Goal: Task Accomplishment & Management: Manage account settings

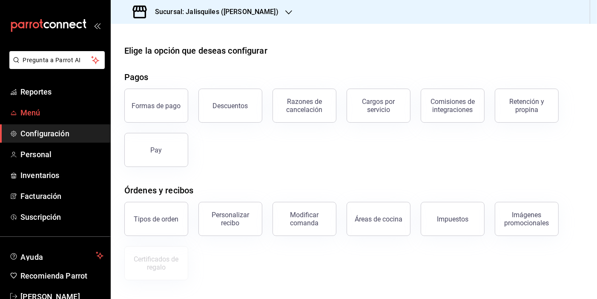
click at [40, 110] on span "Menú" at bounding box center [61, 112] width 83 height 11
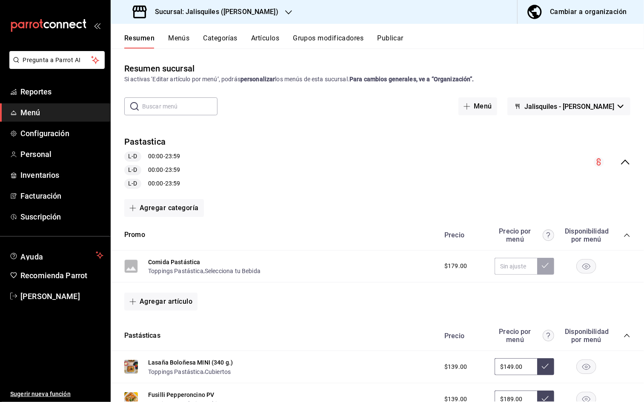
click at [596, 163] on icon "collapse-menu-row" at bounding box center [625, 162] width 10 height 10
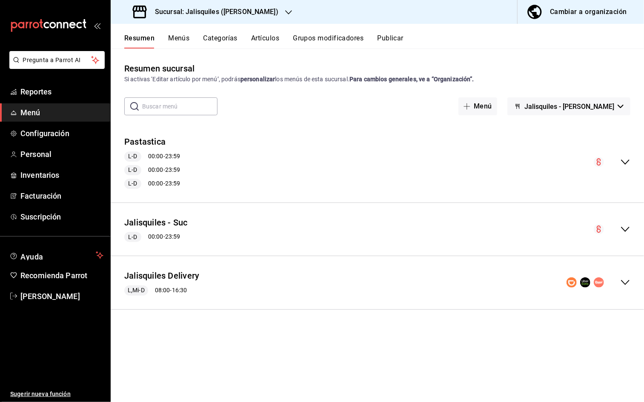
drag, startPoint x: 626, startPoint y: 228, endPoint x: 622, endPoint y: 224, distance: 5.4
click at [596, 228] on icon "collapse-menu-row" at bounding box center [625, 229] width 10 height 10
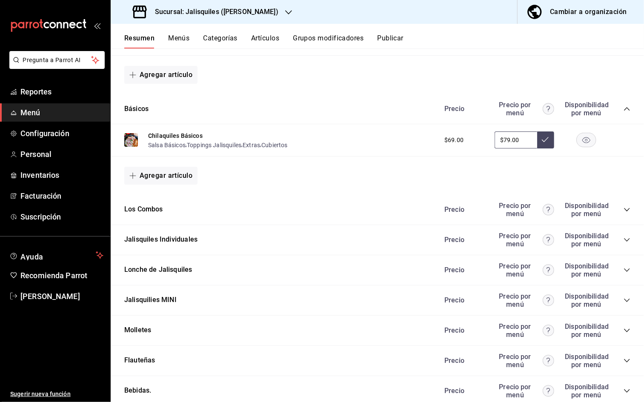
scroll to position [344, 0]
click at [596, 209] on icon "collapse-category-row" at bounding box center [627, 210] width 6 height 3
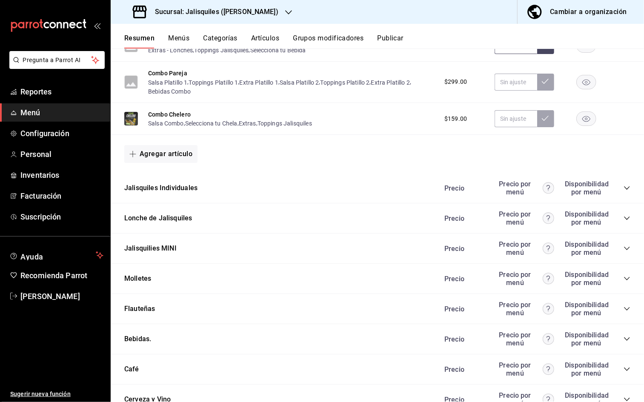
scroll to position [637, 0]
click at [596, 185] on icon "collapse-category-row" at bounding box center [627, 187] width 7 height 7
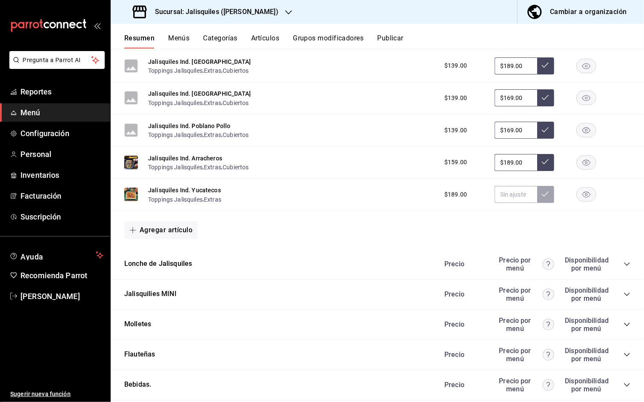
scroll to position [1040, 0]
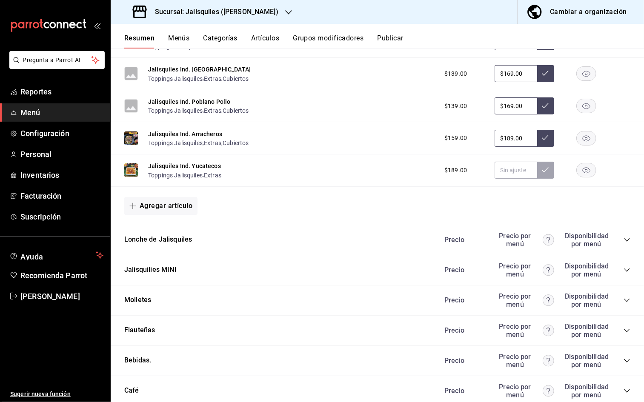
click at [596, 238] on icon "collapse-category-row" at bounding box center [627, 239] width 6 height 3
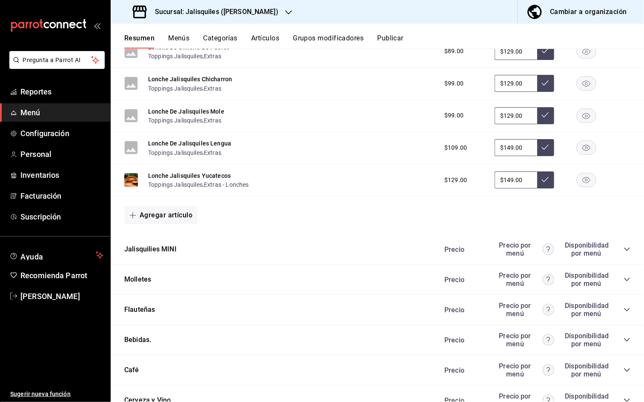
scroll to position [1371, 0]
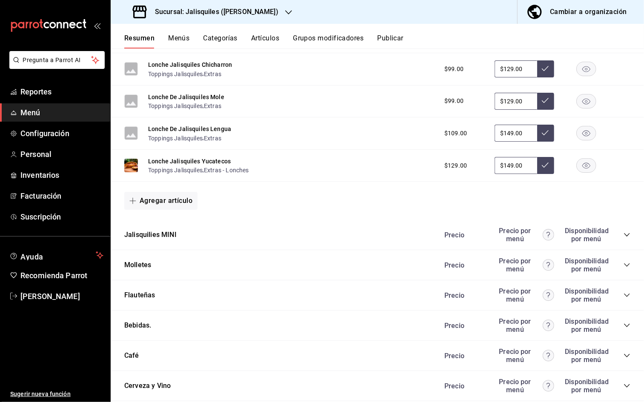
click at [596, 232] on icon "collapse-category-row" at bounding box center [627, 235] width 7 height 7
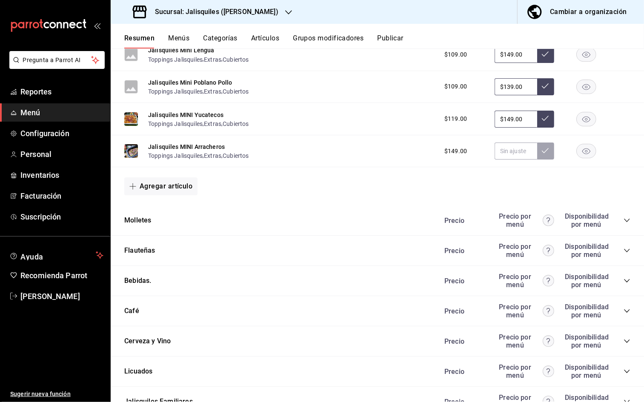
scroll to position [1862, 0]
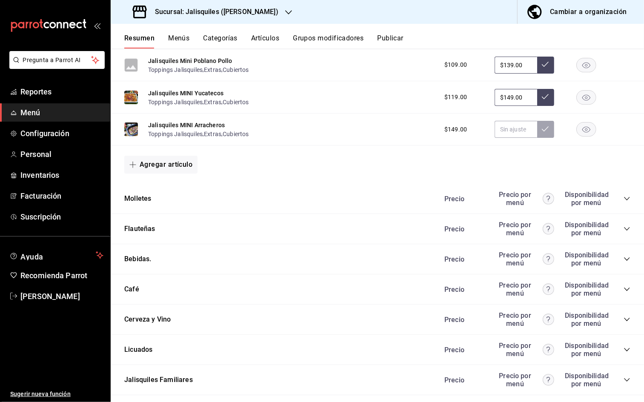
click at [596, 195] on icon "collapse-category-row" at bounding box center [627, 198] width 7 height 7
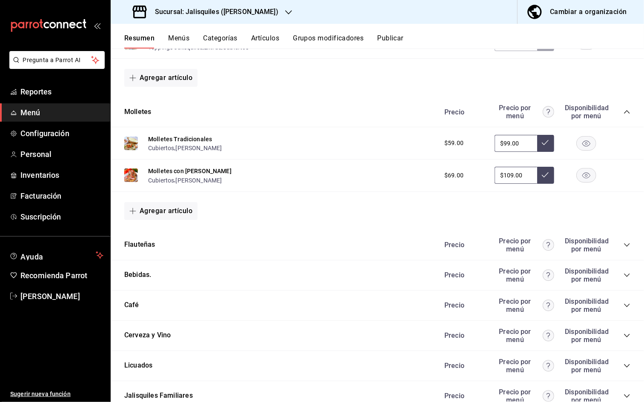
scroll to position [1956, 0]
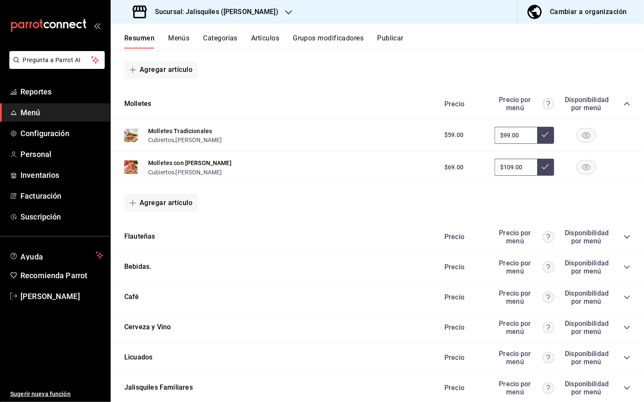
click at [596, 234] on icon "collapse-category-row" at bounding box center [627, 237] width 7 height 7
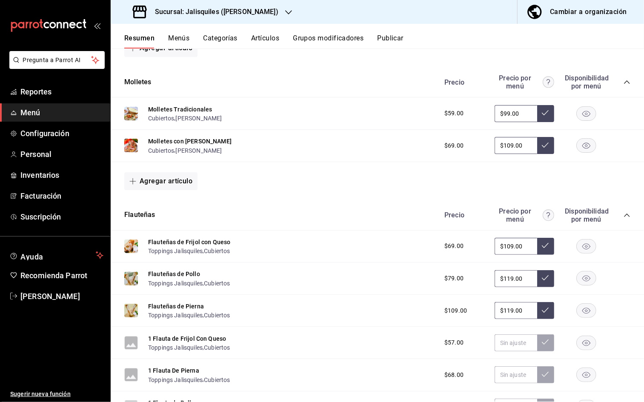
scroll to position [1988, 0]
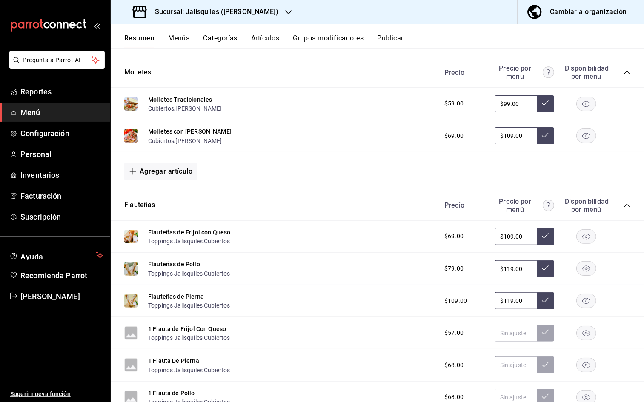
click at [513, 228] on input "$109.00" at bounding box center [516, 236] width 43 height 17
type input "$99.00"
click at [544, 232] on icon at bounding box center [545, 235] width 7 height 7
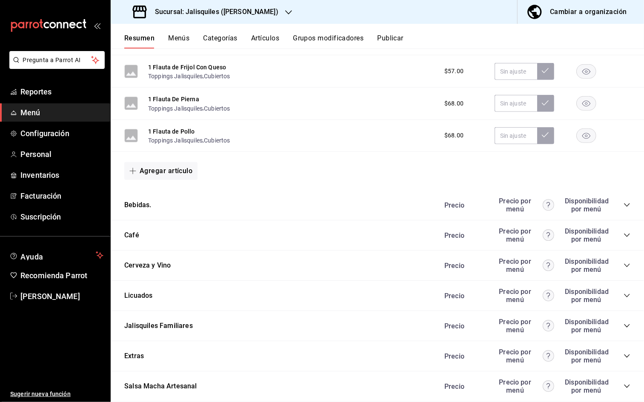
scroll to position [2253, 0]
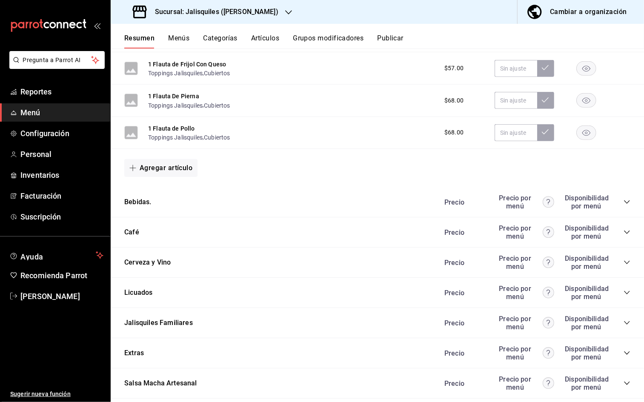
click at [596, 199] on icon "collapse-category-row" at bounding box center [627, 202] width 7 height 7
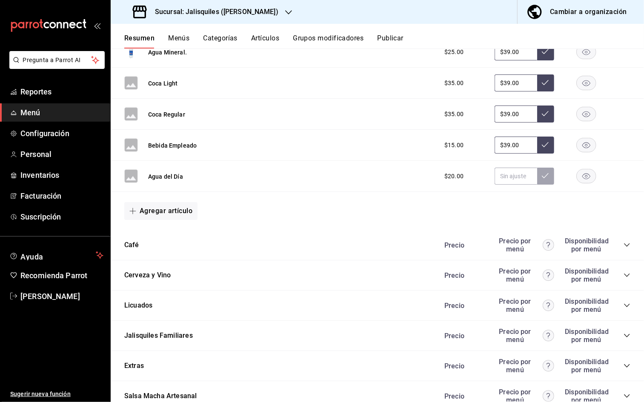
scroll to position [2770, 0]
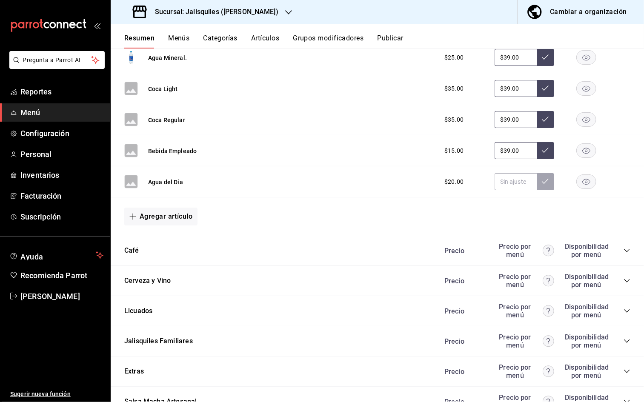
click at [596, 247] on icon "collapse-category-row" at bounding box center [627, 250] width 7 height 7
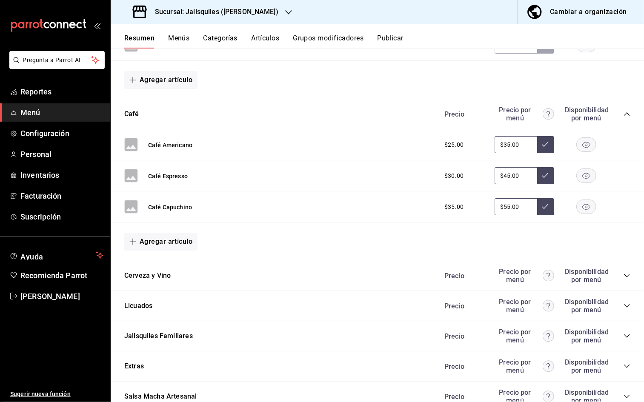
scroll to position [2909, 0]
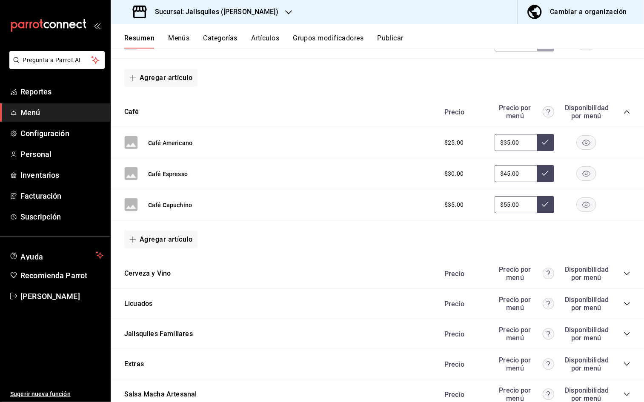
click at [596, 270] on icon "collapse-category-row" at bounding box center [627, 273] width 7 height 7
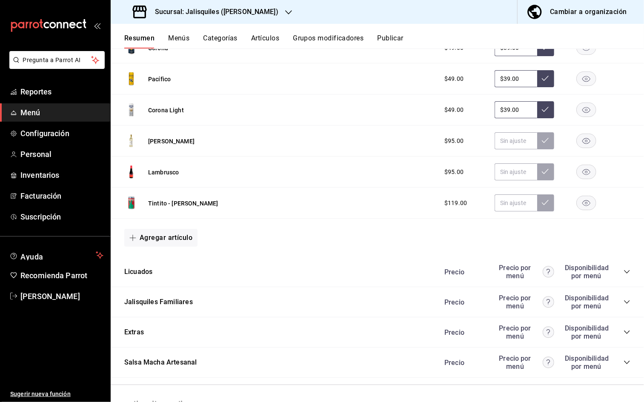
scroll to position [3208, 0]
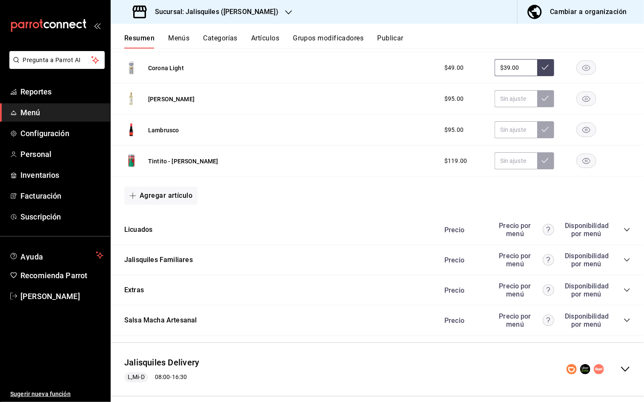
click at [596, 226] on icon "collapse-category-row" at bounding box center [627, 229] width 7 height 7
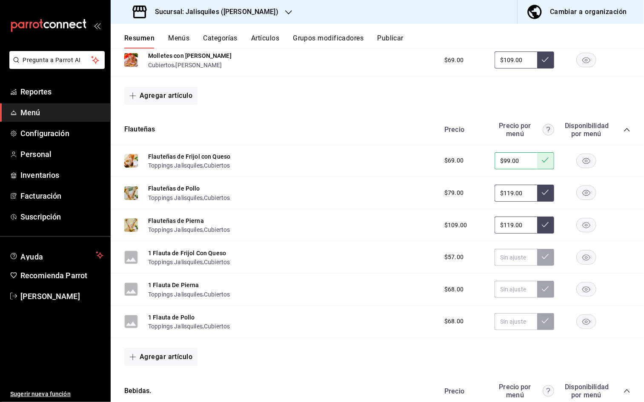
scroll to position [2060, 0]
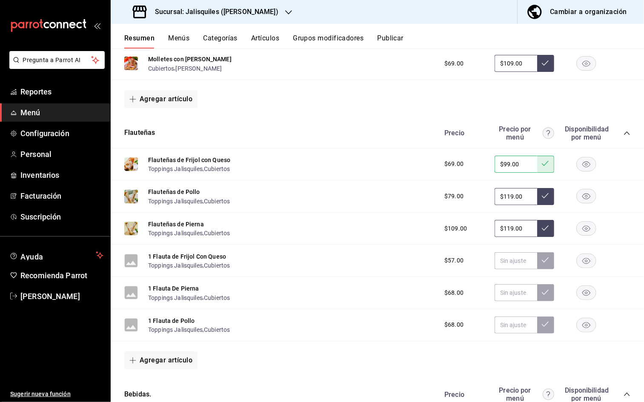
click at [392, 37] on button "Publicar" at bounding box center [390, 41] width 26 height 14
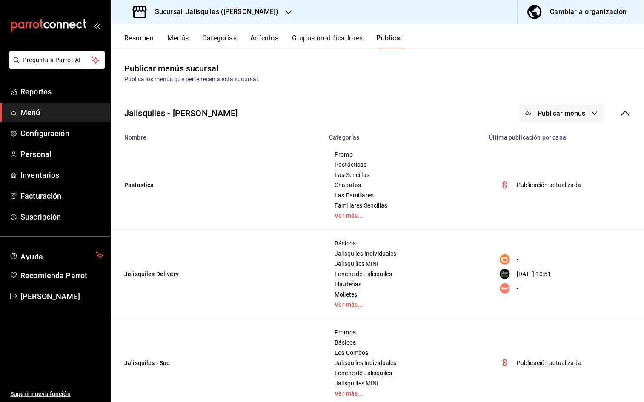
click at [596, 114] on icon at bounding box center [625, 113] width 10 height 10
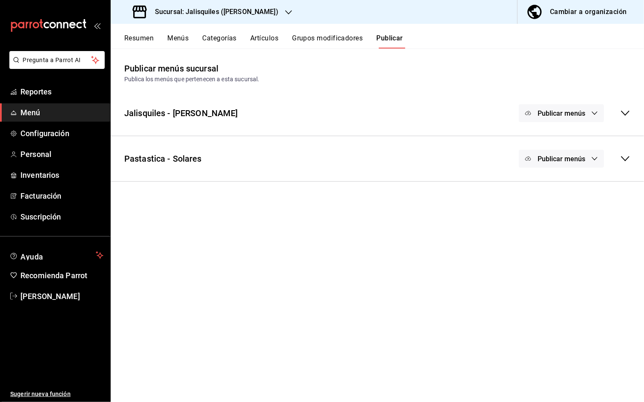
click at [596, 113] on icon at bounding box center [625, 113] width 10 height 10
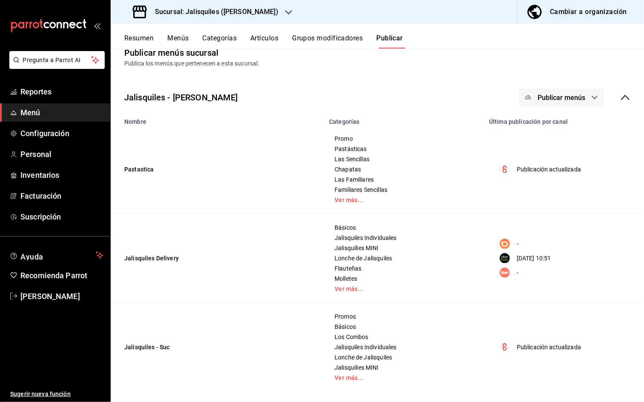
scroll to position [6, 0]
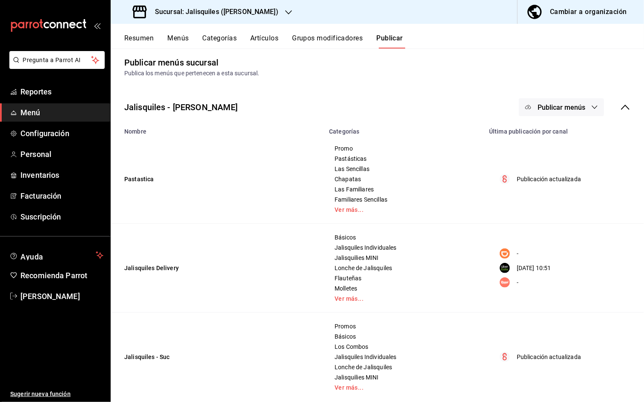
click at [558, 109] on span "Publicar menús" at bounding box center [562, 107] width 48 height 8
click at [559, 132] on span "Punto de venta" at bounding box center [573, 134] width 41 height 9
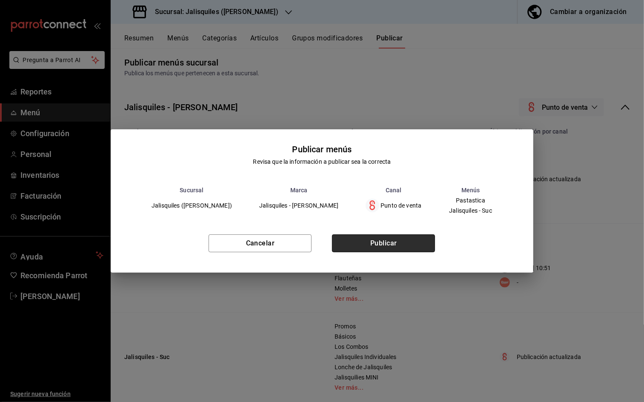
click at [405, 243] on button "Publicar" at bounding box center [383, 244] width 103 height 18
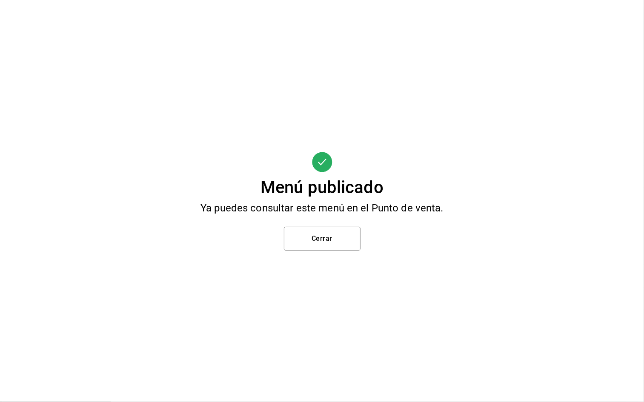
scroll to position [0, 0]
click at [345, 241] on button "Cerrar" at bounding box center [322, 239] width 77 height 24
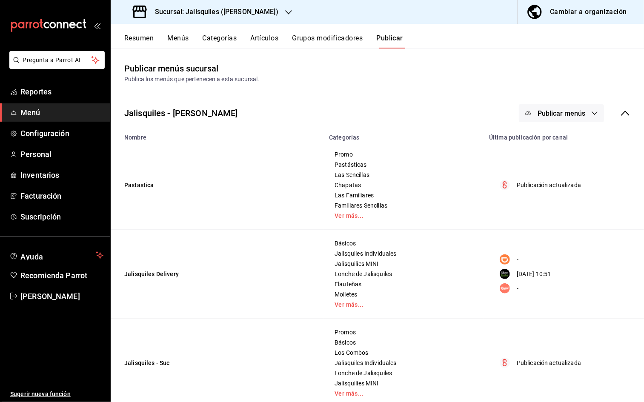
click at [179, 39] on button "Menús" at bounding box center [177, 41] width 21 height 14
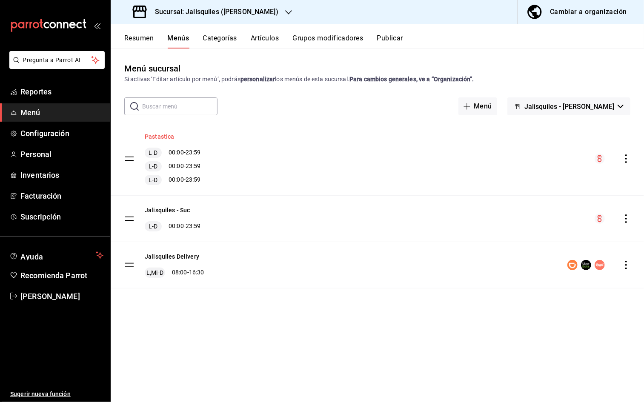
click at [164, 137] on button "Pastastica" at bounding box center [160, 136] width 30 height 9
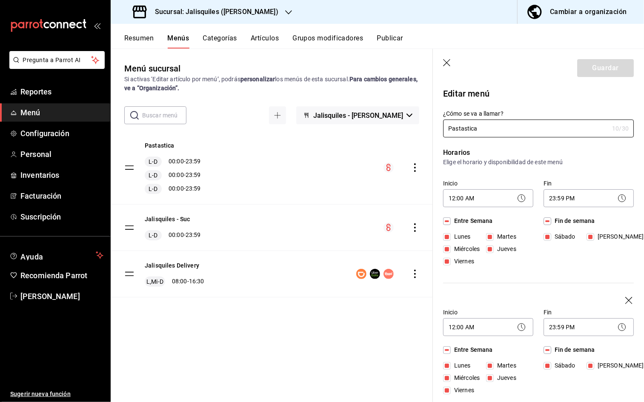
click at [138, 37] on button "Resumen" at bounding box center [138, 41] width 29 height 14
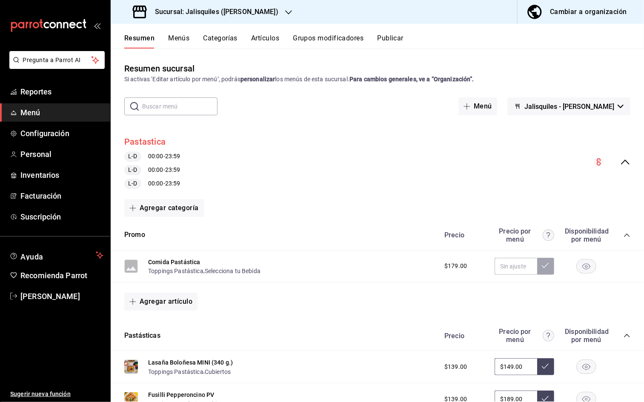
click at [151, 143] on button "Pastastica" at bounding box center [144, 142] width 41 height 12
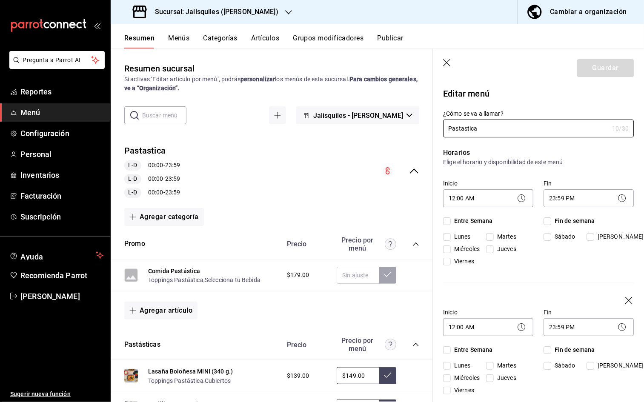
checkbox input "true"
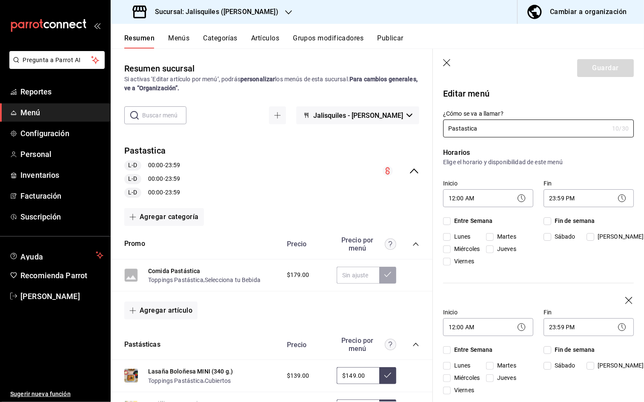
checkbox input "true"
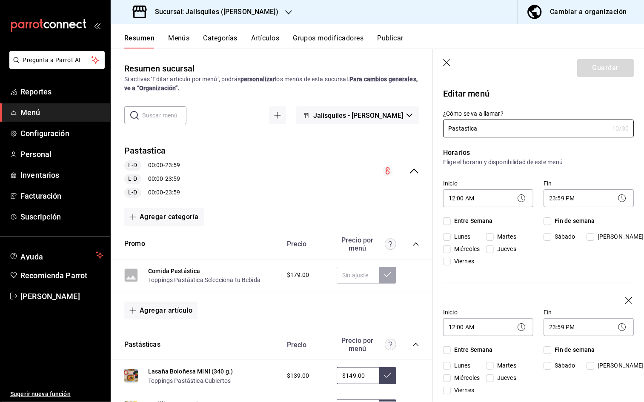
checkbox input "true"
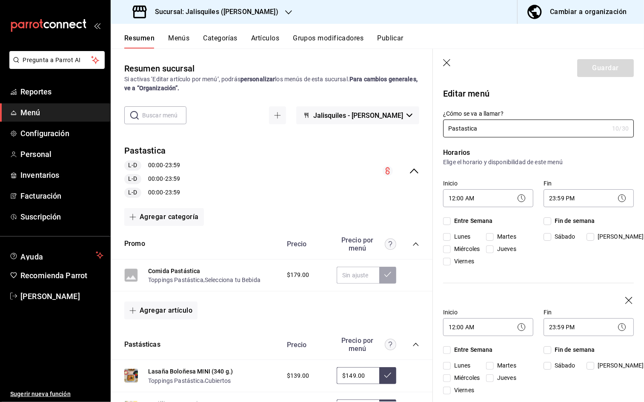
checkbox input "true"
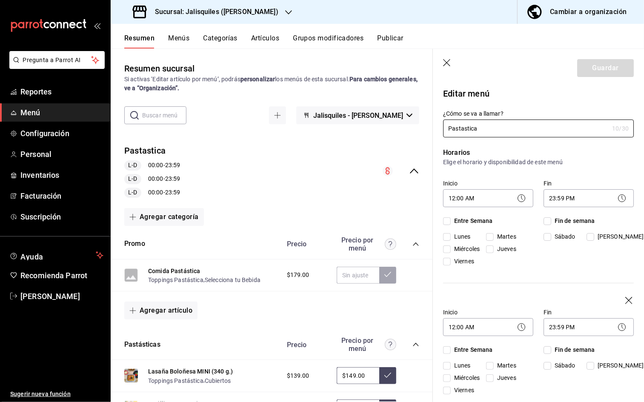
checkbox input "true"
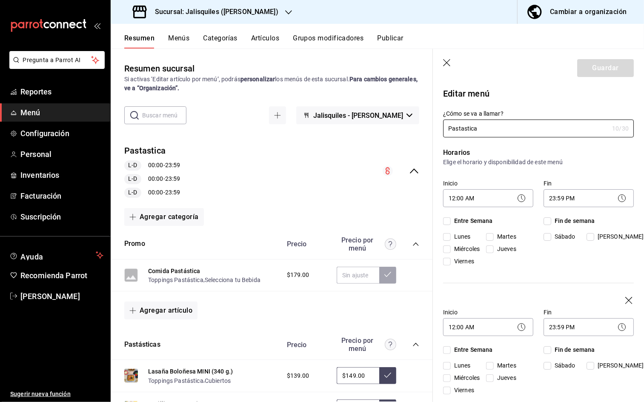
checkbox input "true"
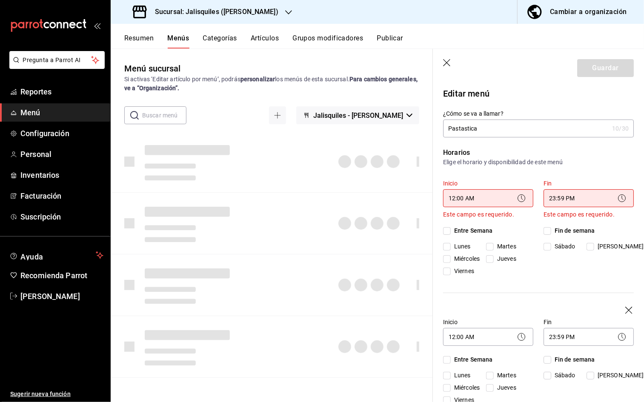
checkbox input "true"
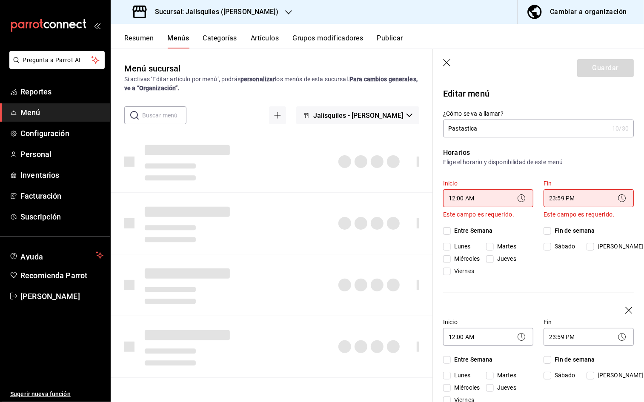
checkbox input "true"
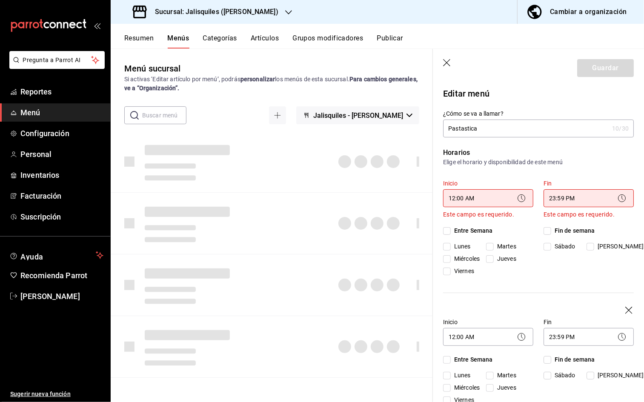
checkbox input "true"
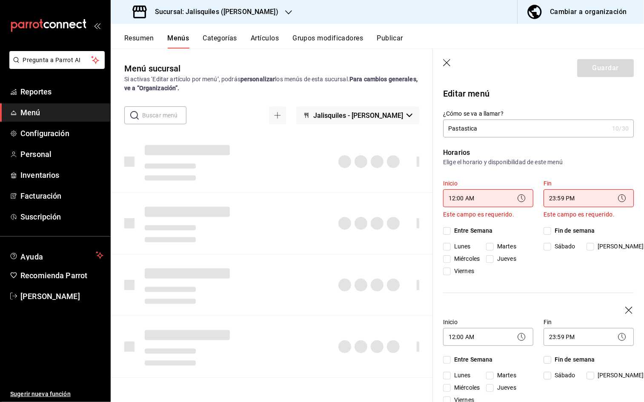
checkbox input "true"
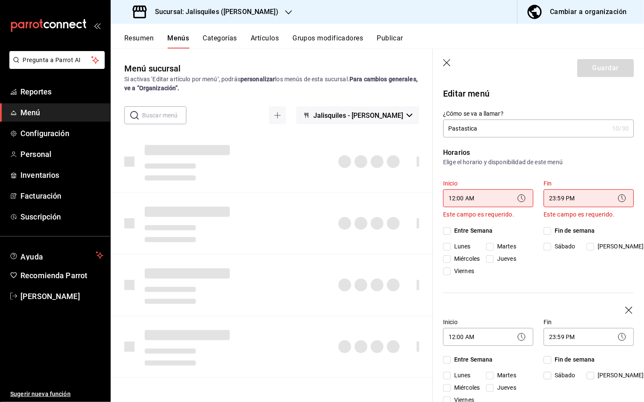
checkbox input "true"
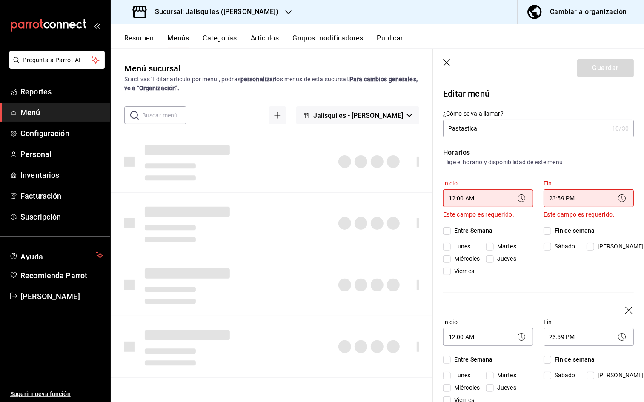
checkbox input "true"
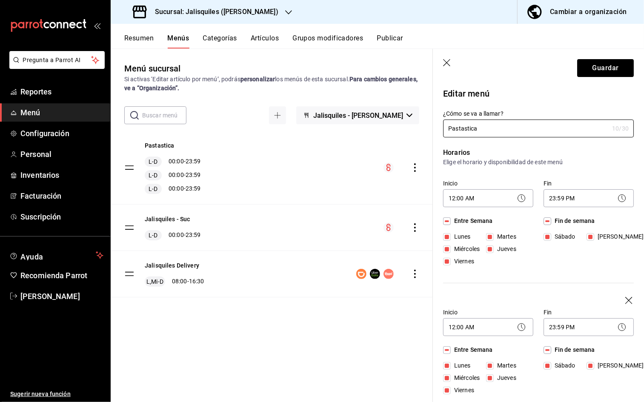
click at [446, 60] on icon "button" at bounding box center [447, 63] width 9 height 9
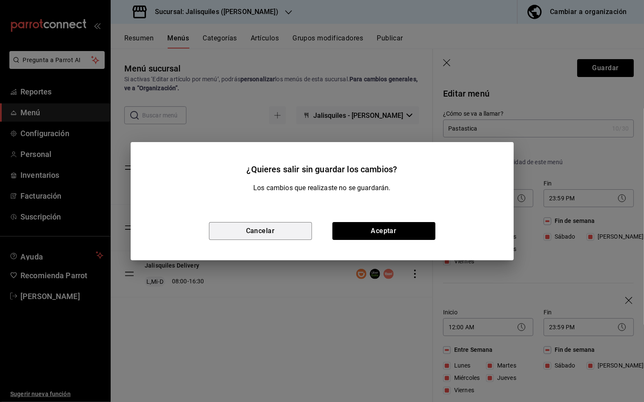
click at [268, 229] on button "Cancelar" at bounding box center [260, 231] width 103 height 18
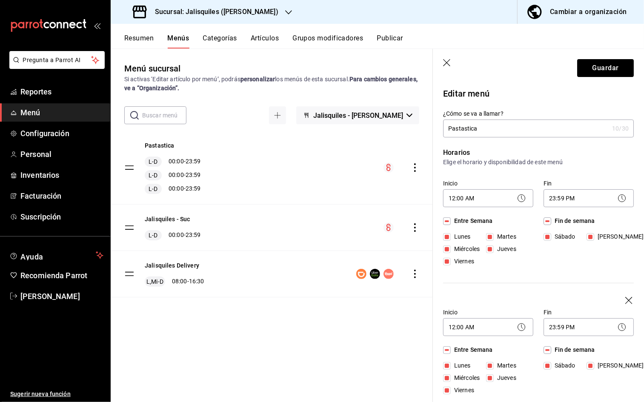
click at [444, 62] on icon "button" at bounding box center [447, 63] width 9 height 9
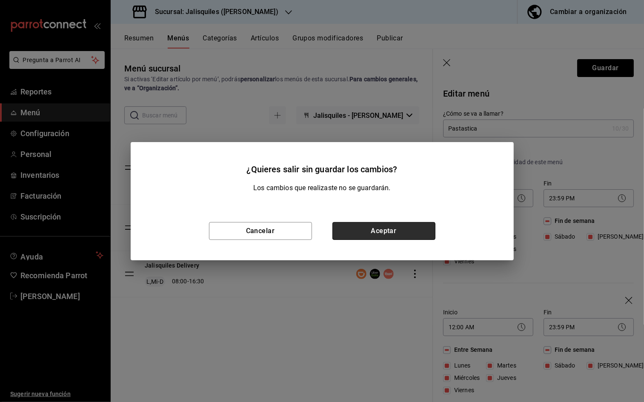
click at [396, 230] on button "Aceptar" at bounding box center [383, 231] width 103 height 18
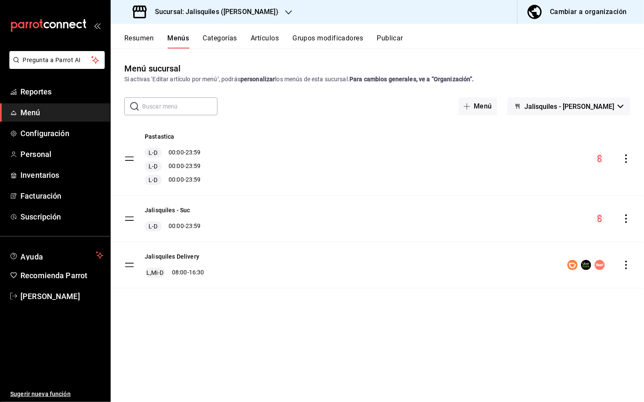
click at [148, 45] on button "Resumen" at bounding box center [138, 41] width 29 height 14
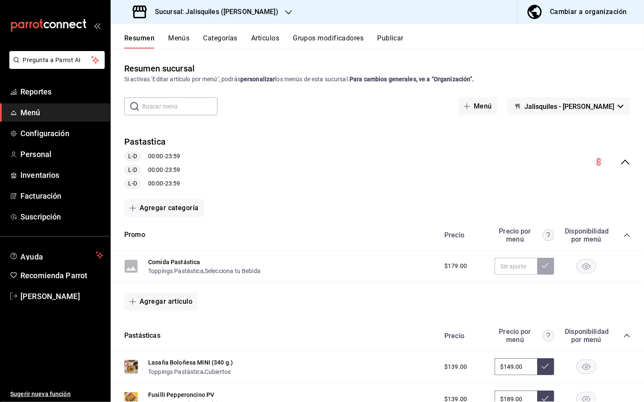
click at [596, 159] on icon "collapse-menu-row" at bounding box center [625, 162] width 10 height 10
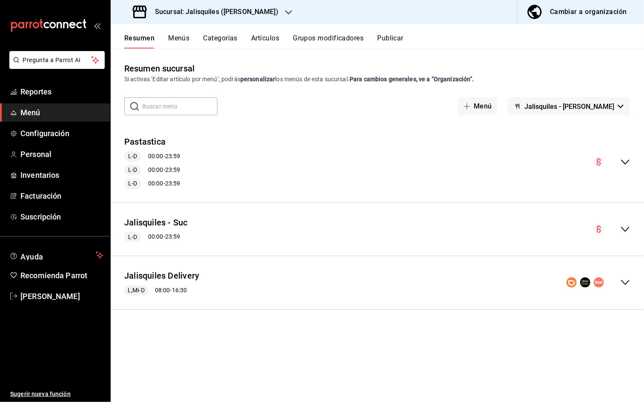
click at [596, 162] on icon "collapse-menu-row" at bounding box center [625, 162] width 9 height 5
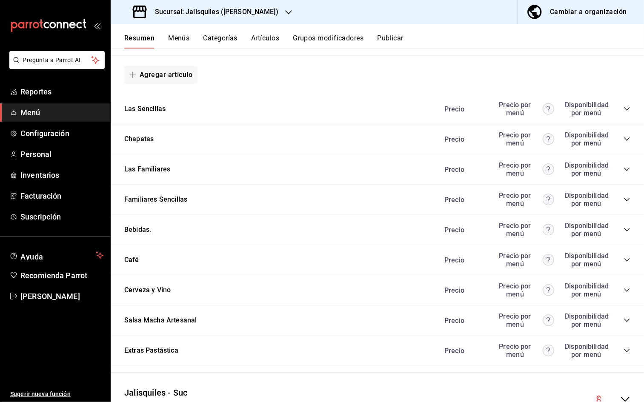
scroll to position [623, 0]
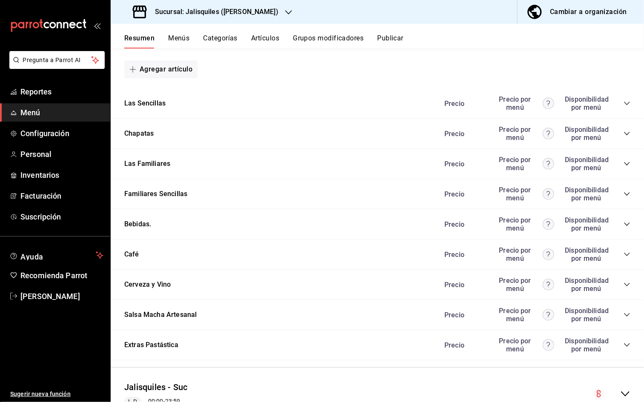
drag, startPoint x: 627, startPoint y: 252, endPoint x: 596, endPoint y: 244, distance: 32.0
click at [596, 252] on icon "collapse-category-row" at bounding box center [627, 254] width 7 height 7
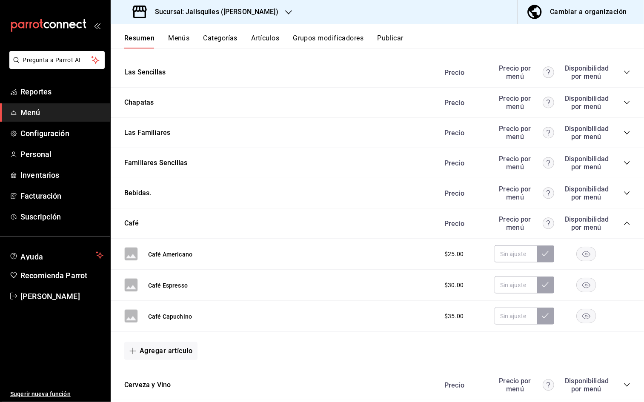
scroll to position [654, 0]
click at [516, 251] on input "text" at bounding box center [516, 253] width 43 height 17
type input "$35.00"
click at [548, 251] on icon at bounding box center [545, 253] width 7 height 7
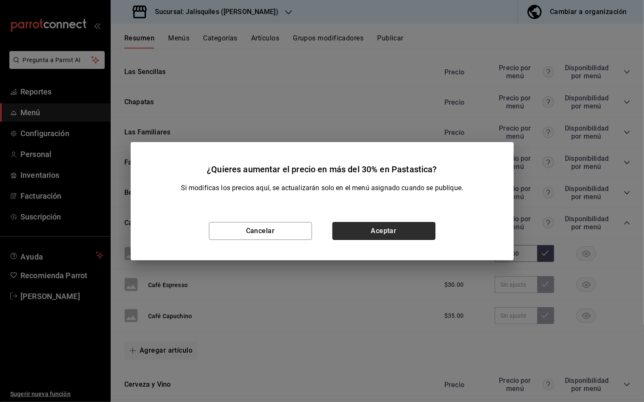
click at [401, 236] on button "Aceptar" at bounding box center [383, 231] width 103 height 18
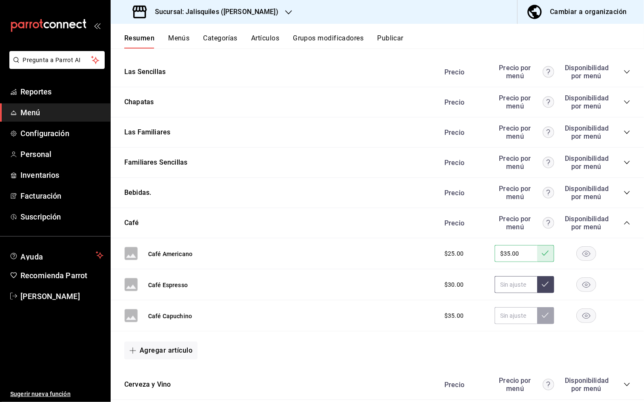
click at [509, 285] on input "text" at bounding box center [516, 284] width 43 height 17
click at [507, 284] on input "text" at bounding box center [516, 284] width 43 height 17
type input "$45.00"
click at [547, 283] on icon at bounding box center [545, 284] width 7 height 7
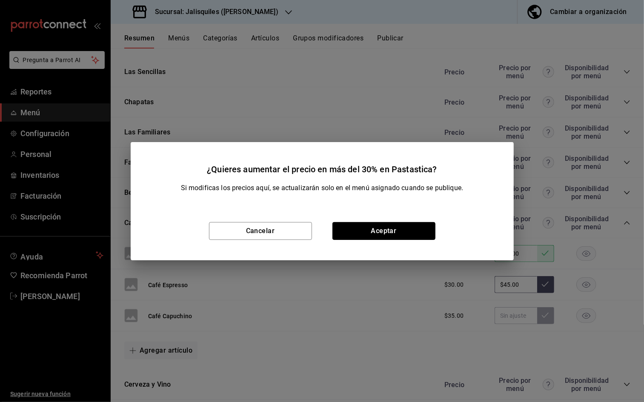
click at [385, 226] on button "Aceptar" at bounding box center [383, 231] width 103 height 18
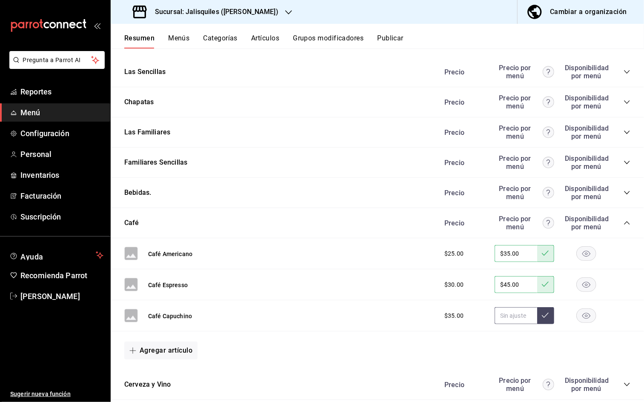
click at [509, 298] on input "text" at bounding box center [516, 315] width 43 height 17
type input "$55.00"
click at [547, 298] on icon at bounding box center [545, 315] width 7 height 7
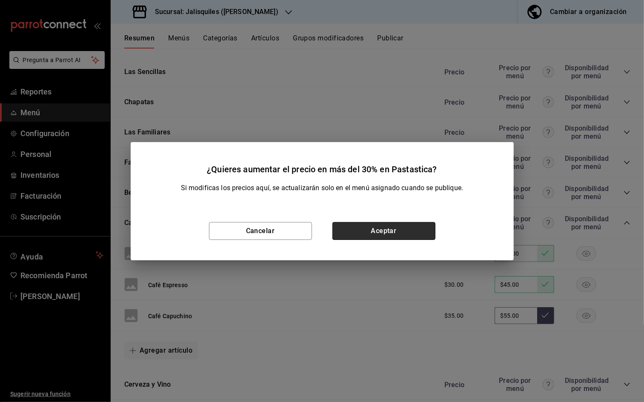
click at [378, 233] on button "Aceptar" at bounding box center [383, 231] width 103 height 18
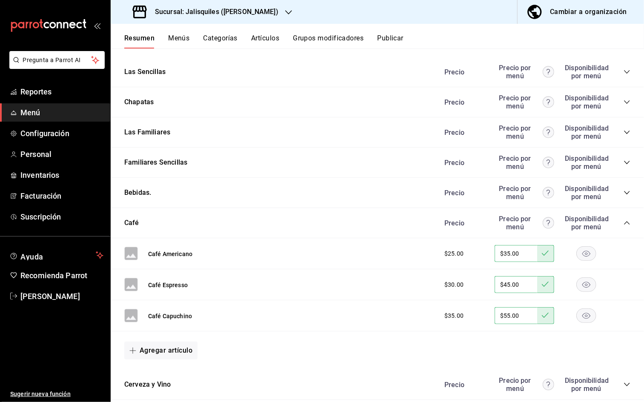
scroll to position [653, 0]
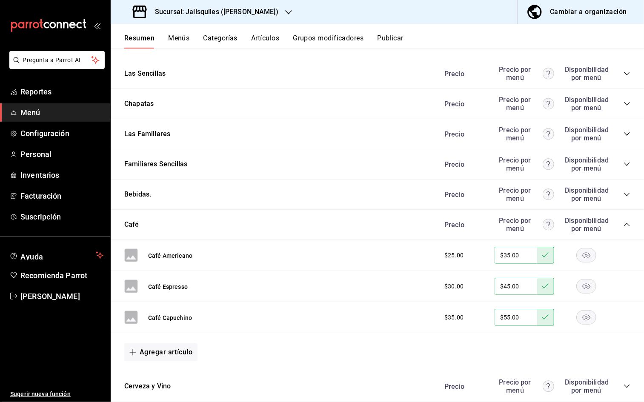
click at [596, 221] on icon "collapse-category-row" at bounding box center [627, 224] width 7 height 7
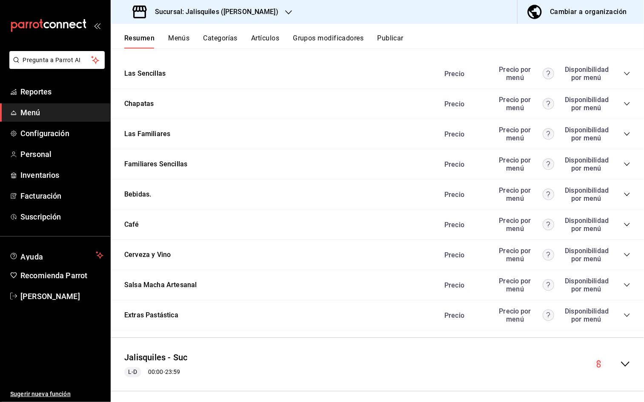
click at [596, 193] on icon "collapse-category-row" at bounding box center [627, 194] width 6 height 3
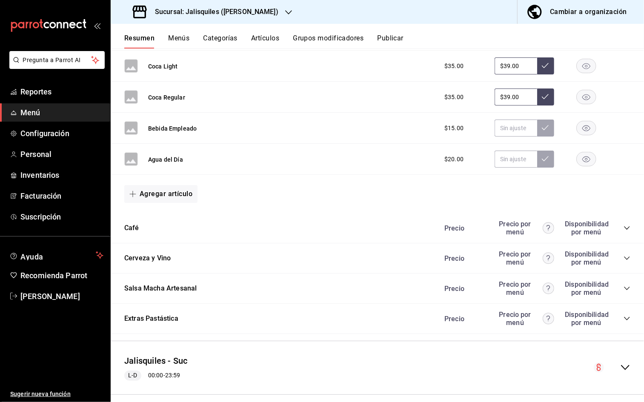
scroll to position [1186, 0]
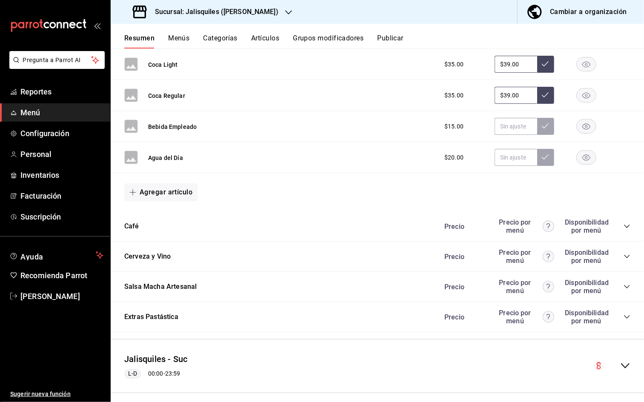
click at [596, 298] on icon "collapse-category-row" at bounding box center [627, 317] width 7 height 7
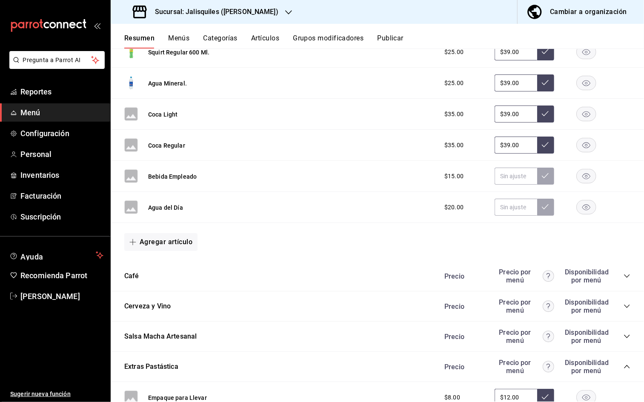
scroll to position [1134, 0]
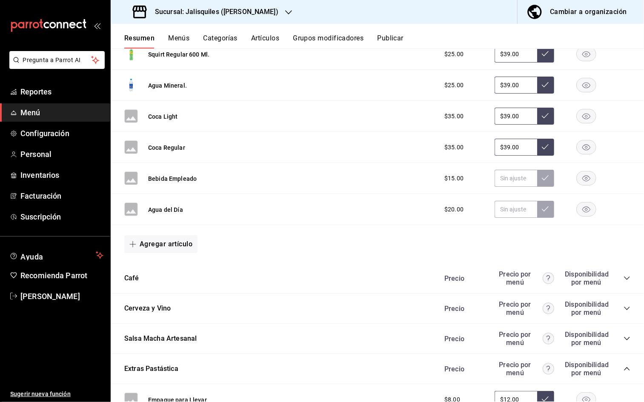
click at [395, 41] on button "Publicar" at bounding box center [390, 41] width 26 height 14
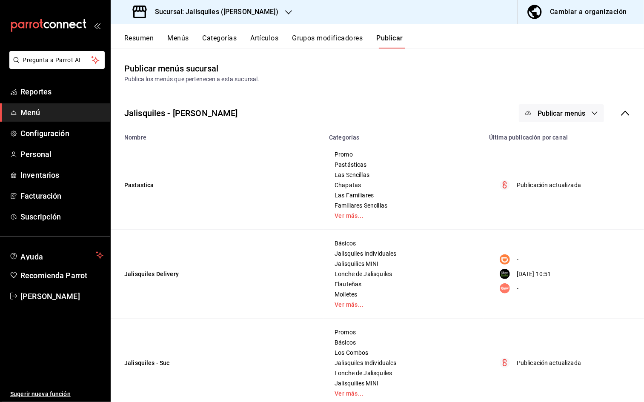
click at [596, 113] on icon at bounding box center [625, 113] width 9 height 5
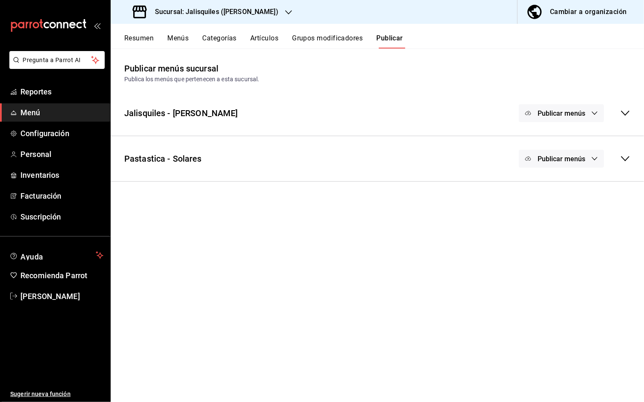
click at [593, 158] on icon "button" at bounding box center [594, 158] width 7 height 7
click at [593, 158] on div at bounding box center [322, 201] width 644 height 402
click at [596, 113] on icon "button" at bounding box center [594, 113] width 7 height 7
click at [595, 113] on div at bounding box center [322, 201] width 644 height 402
click at [596, 115] on icon at bounding box center [625, 113] width 9 height 5
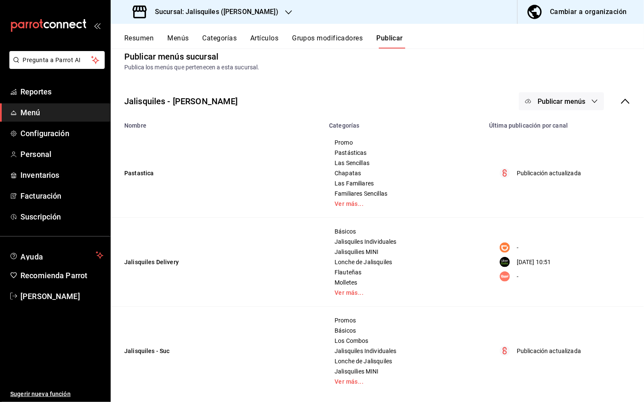
scroll to position [14, 0]
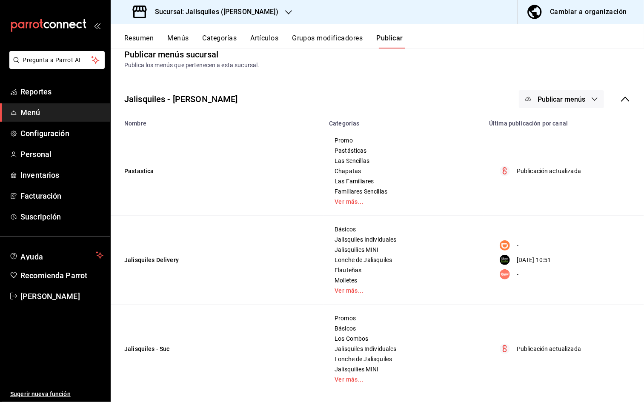
click at [582, 103] on button "Publicar menús" at bounding box center [561, 99] width 85 height 18
click at [572, 67] on div at bounding box center [322, 201] width 644 height 402
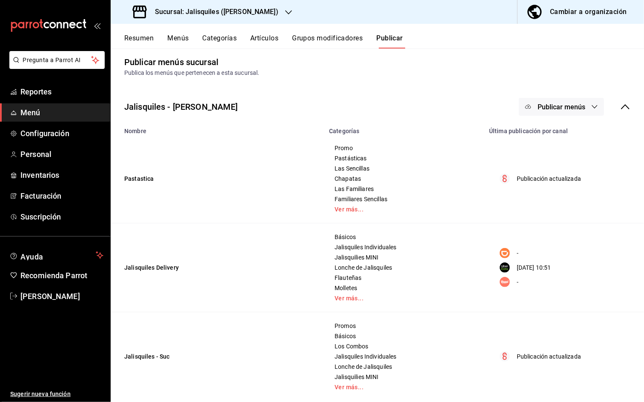
scroll to position [0, 0]
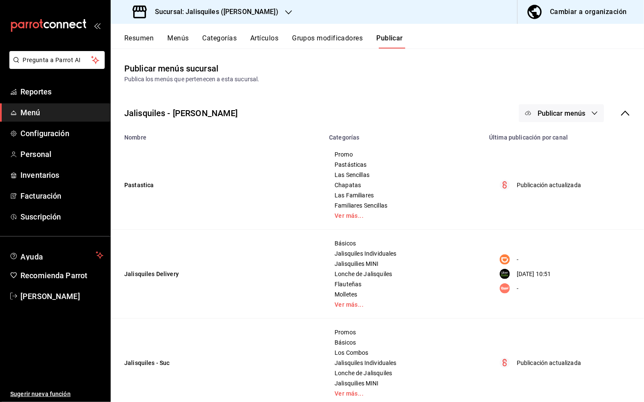
click at [596, 114] on icon at bounding box center [625, 113] width 10 height 10
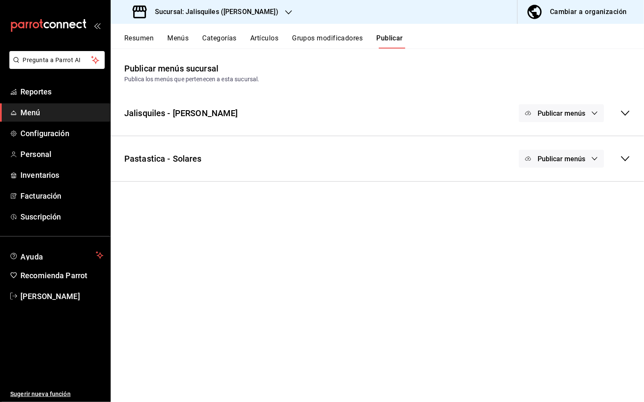
click at [595, 160] on icon "button" at bounding box center [595, 158] width 6 height 3
click at [595, 160] on div at bounding box center [322, 201] width 644 height 402
click at [593, 114] on icon "button" at bounding box center [594, 113] width 7 height 7
click at [570, 73] on div at bounding box center [322, 201] width 644 height 402
